Goal: Transaction & Acquisition: Subscribe to service/newsletter

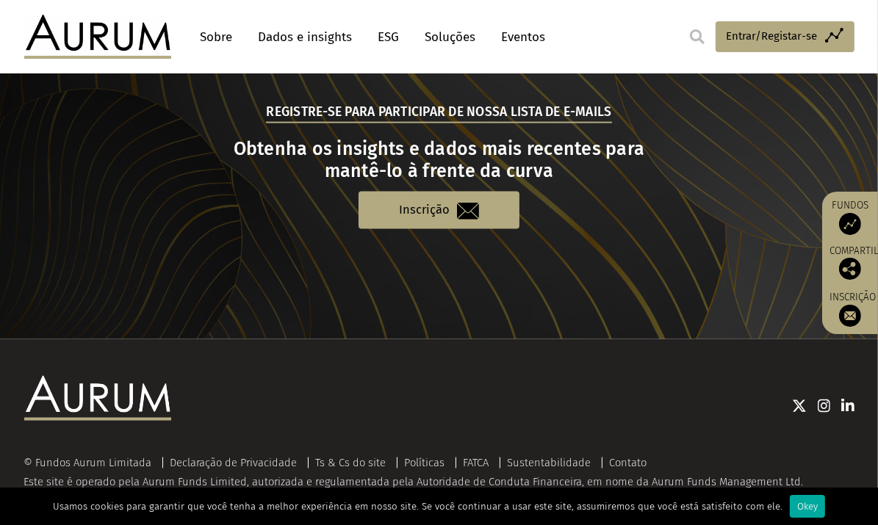
scroll to position [1558, 0]
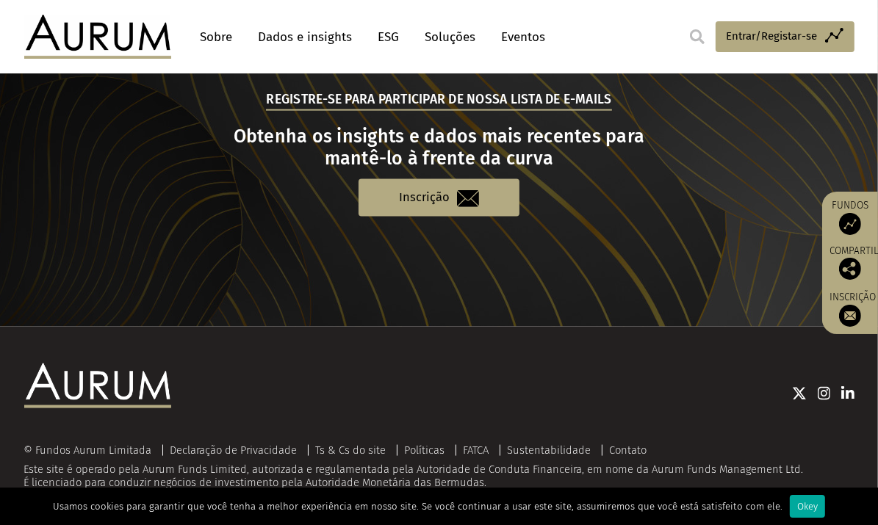
click at [347, 308] on section "Registre-se para participar de nossa lista de e-mails Obtenha os insights e dad…" at bounding box center [439, 153] width 878 height 347
click at [800, 505] on div "Okey" at bounding box center [807, 506] width 35 height 23
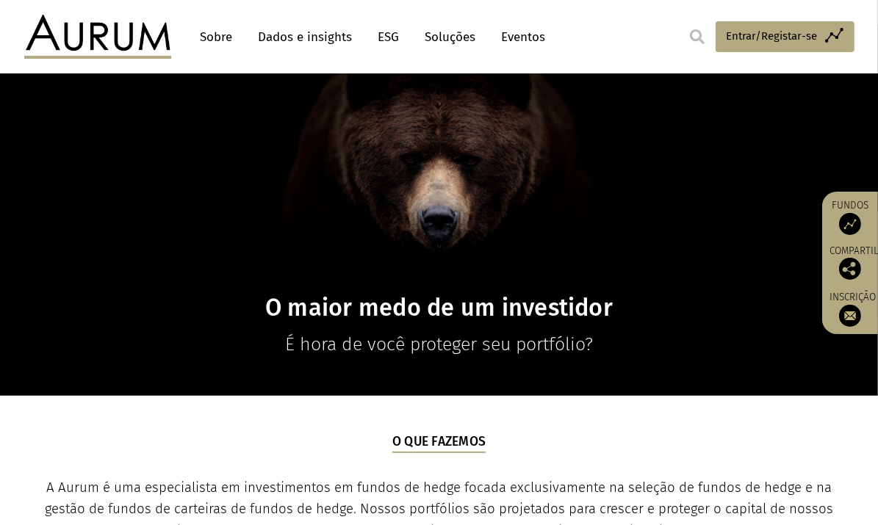
scroll to position [0, 0]
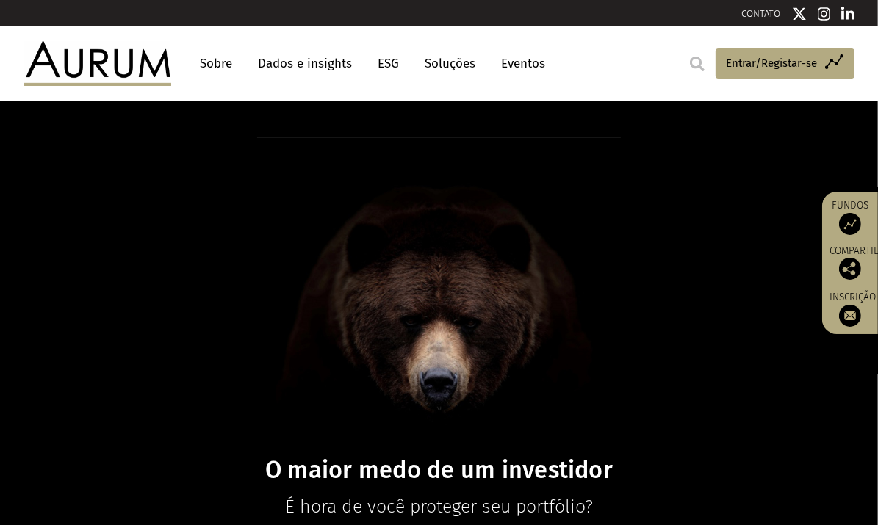
click at [587, 32] on header "Sobre Dados e insights ESG Soluções Eventos Access Funds Entrar/Registar-se Sig…" at bounding box center [439, 62] width 878 height 73
click at [734, 64] on span "Entrar/Registar-se" at bounding box center [771, 63] width 91 height 18
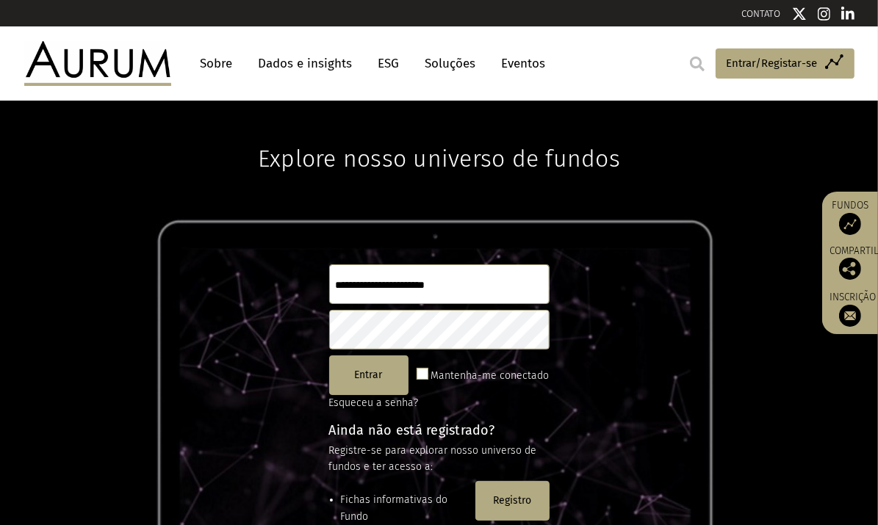
drag, startPoint x: 654, startPoint y: 212, endPoint x: 651, endPoint y: 202, distance: 10.0
click at [654, 209] on div "Explore nosso universo de fundos Entrar Mantenha-me conectado Esqueceu a senha?…" at bounding box center [439, 313] width 878 height 425
